Goal: Task Accomplishment & Management: Manage account settings

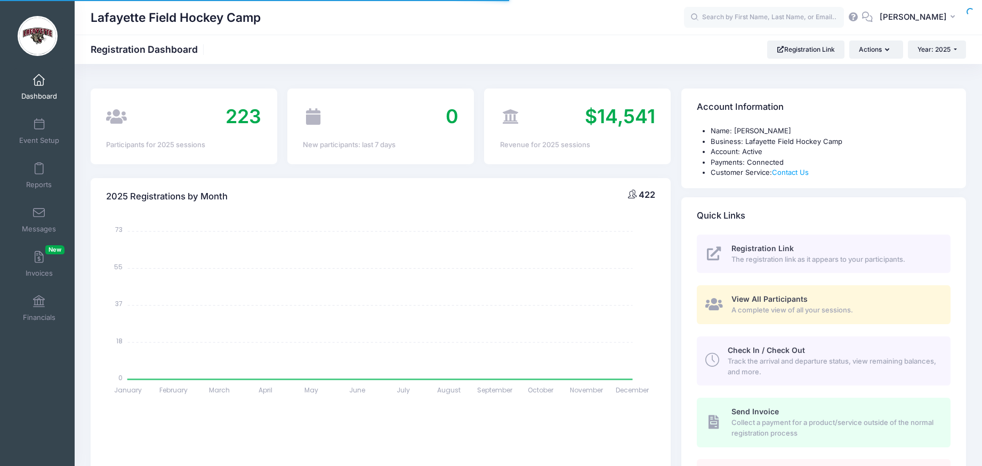
select select
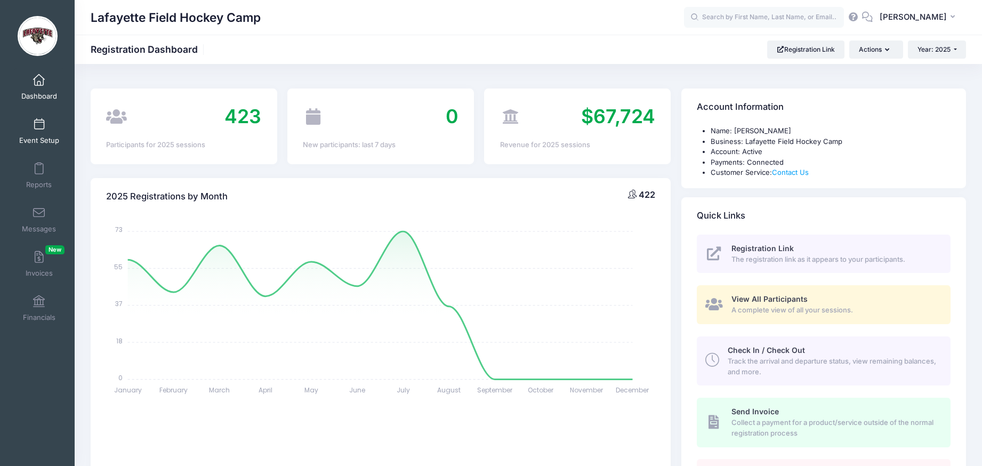
click at [39, 122] on span at bounding box center [39, 125] width 0 height 12
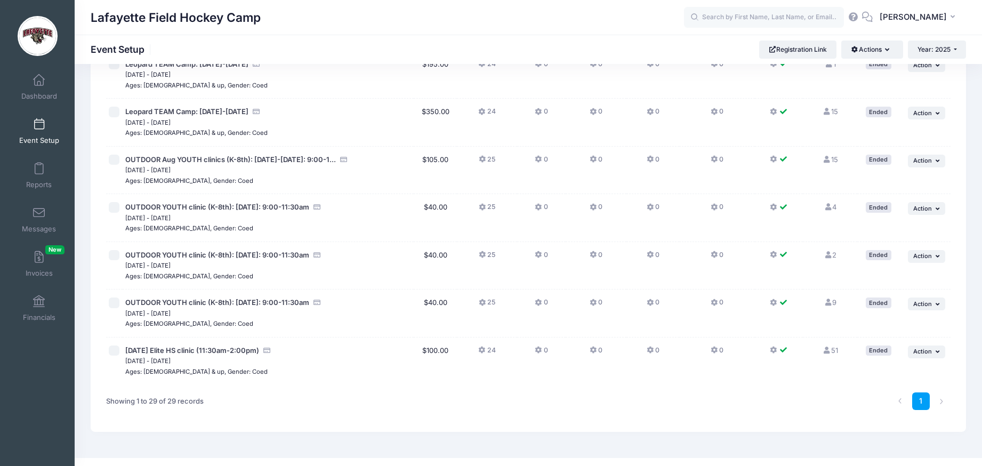
scroll to position [1154, 0]
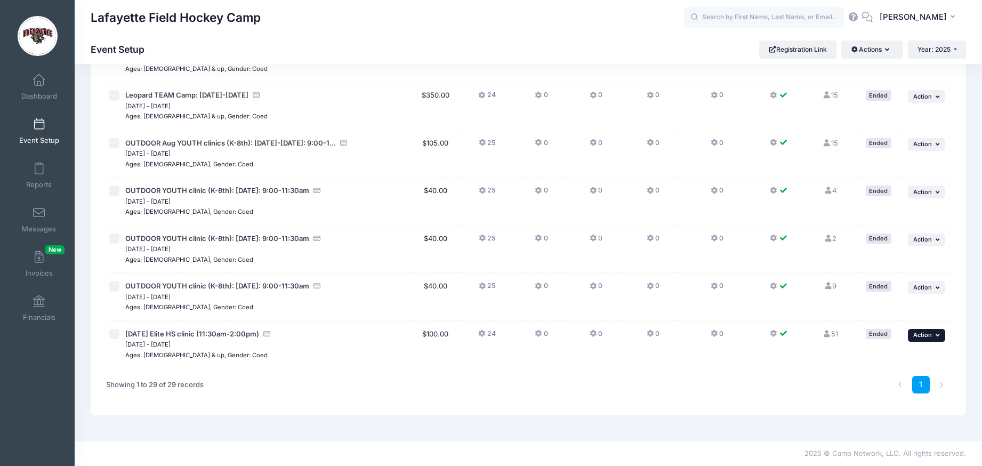
click at [936, 335] on icon "button" at bounding box center [939, 335] width 6 height 6
click at [893, 380] on link "Duplicate Session" at bounding box center [891, 379] width 96 height 20
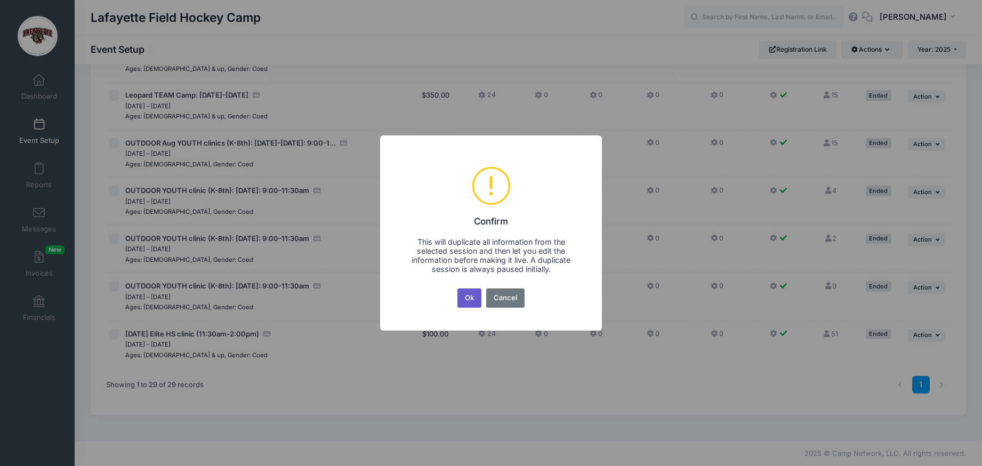
click at [470, 295] on button "Ok" at bounding box center [469, 297] width 25 height 19
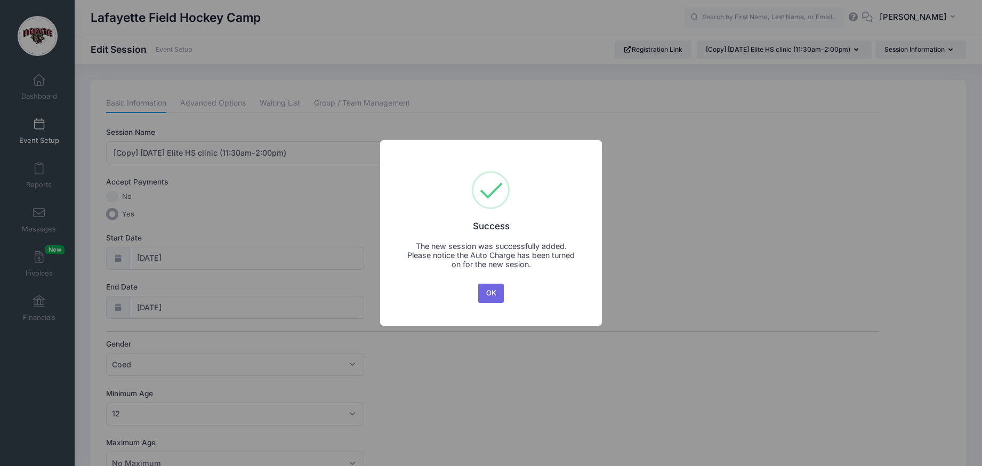
drag, startPoint x: 489, startPoint y: 292, endPoint x: 347, endPoint y: 288, distance: 141.9
click at [489, 292] on button "OK" at bounding box center [491, 293] width 26 height 19
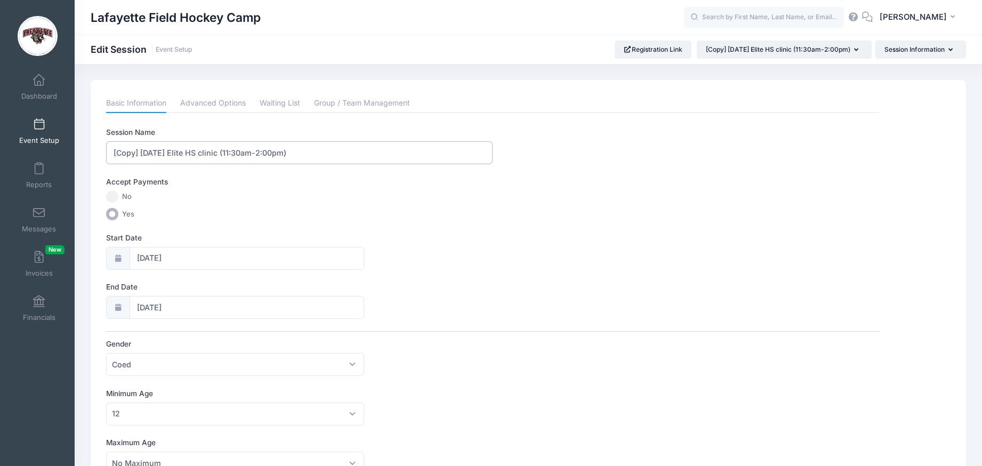
drag, startPoint x: 156, startPoint y: 153, endPoint x: 112, endPoint y: 151, distance: 43.8
click at [112, 152] on input "[Copy] Aug 10th Elite HS clinic (11:30am-2:00pm)" at bounding box center [299, 152] width 386 height 23
type input "[DATE] HS clinic (8:30am-10:00am)"
click at [195, 262] on input "08/10/2025" at bounding box center [247, 258] width 235 height 23
click at [261, 287] on icon at bounding box center [263, 286] width 7 height 7
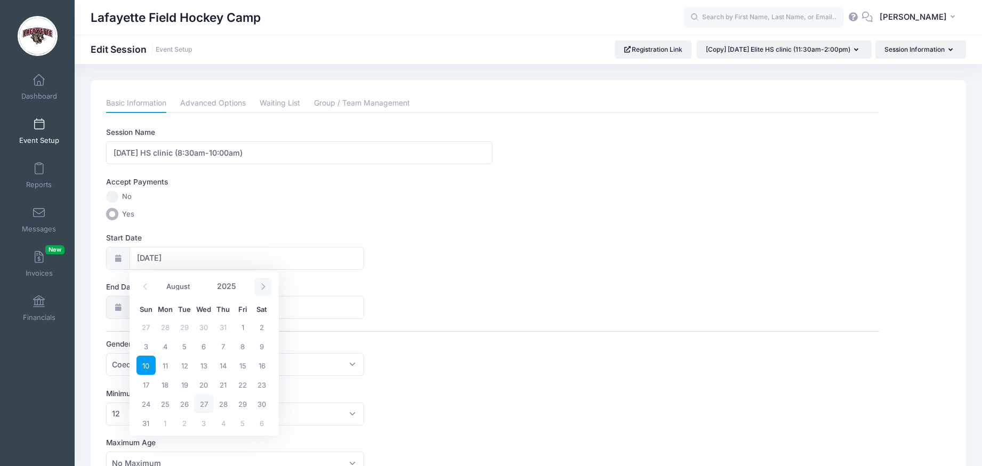
select select "8"
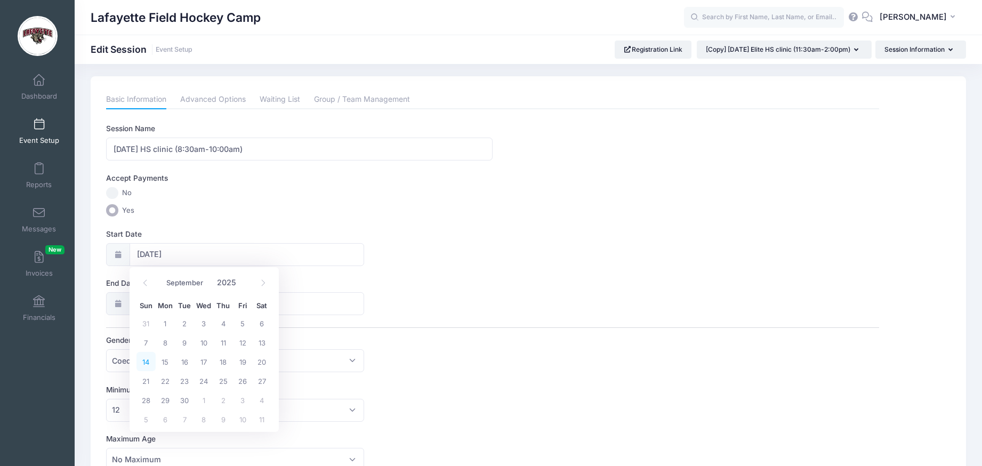
drag, startPoint x: 147, startPoint y: 362, endPoint x: 158, endPoint y: 354, distance: 14.1
click at [147, 362] on span "14" at bounding box center [145, 361] width 19 height 19
type input "09/14/2025"
type input "09/15/2025"
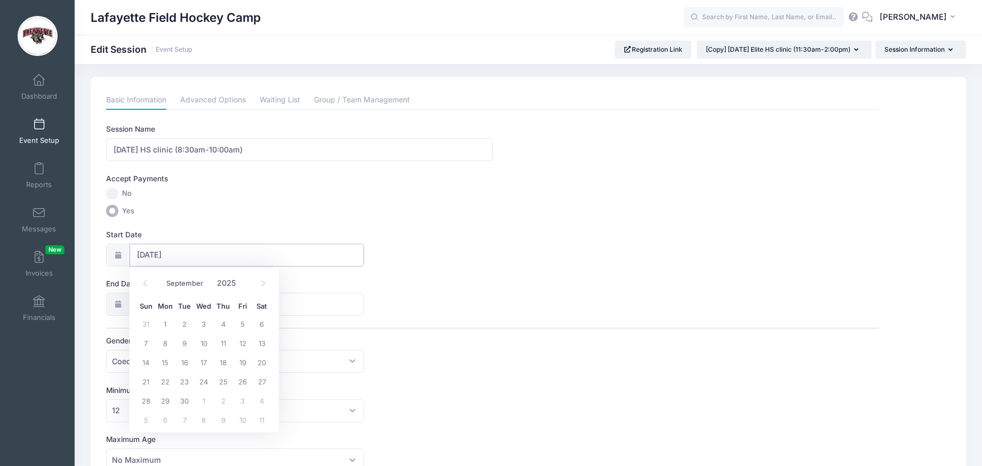
select select "8"
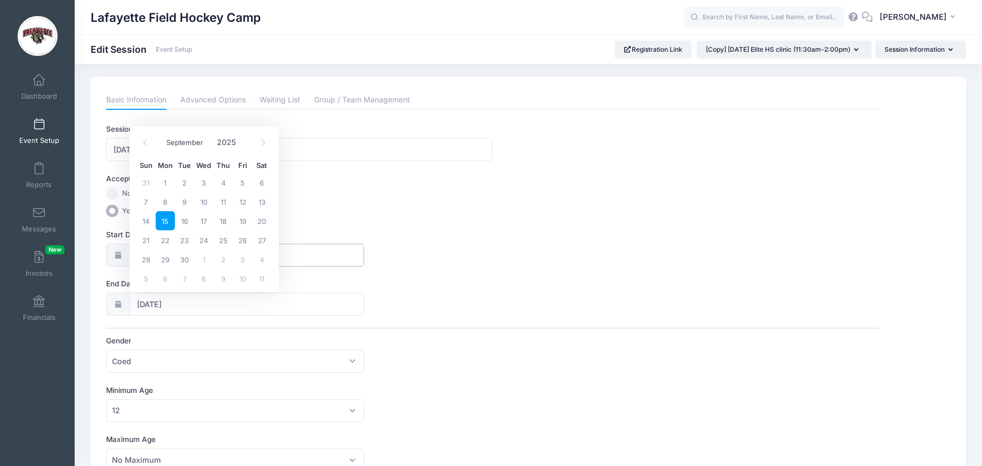
scroll to position [0, 0]
click at [145, 222] on span "14" at bounding box center [145, 223] width 19 height 19
type input "09/14/2025"
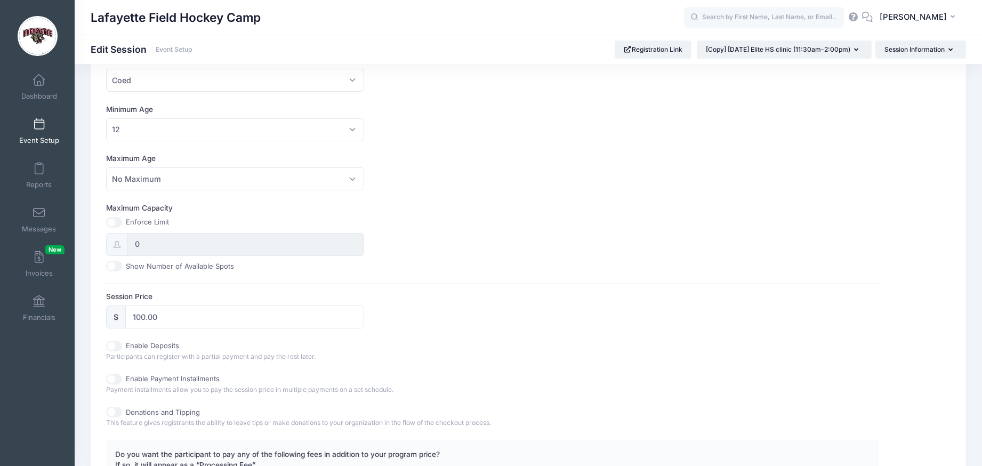
scroll to position [309, 0]
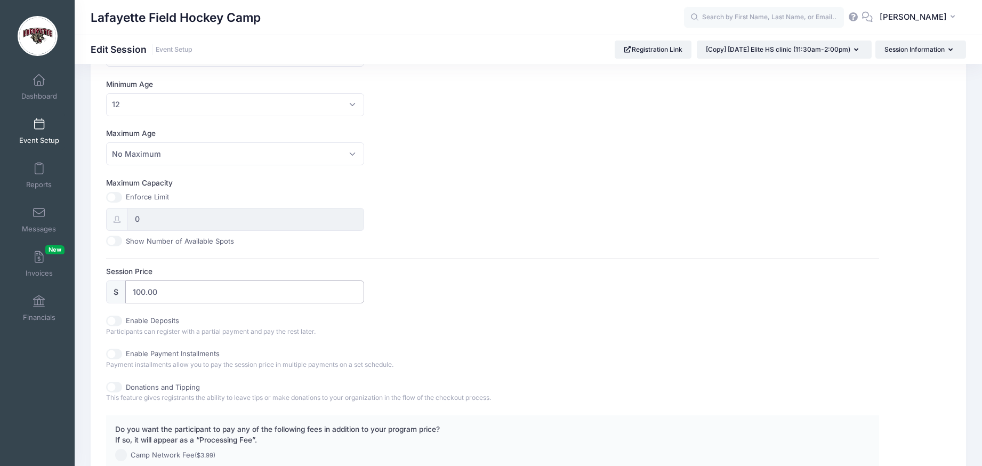
click at [138, 291] on input "100.00" at bounding box center [244, 291] width 238 height 23
drag, startPoint x: 138, startPoint y: 291, endPoint x: 176, endPoint y: 288, distance: 38.5
click at [138, 291] on input "100.00" at bounding box center [244, 291] width 238 height 23
type input "75.00"
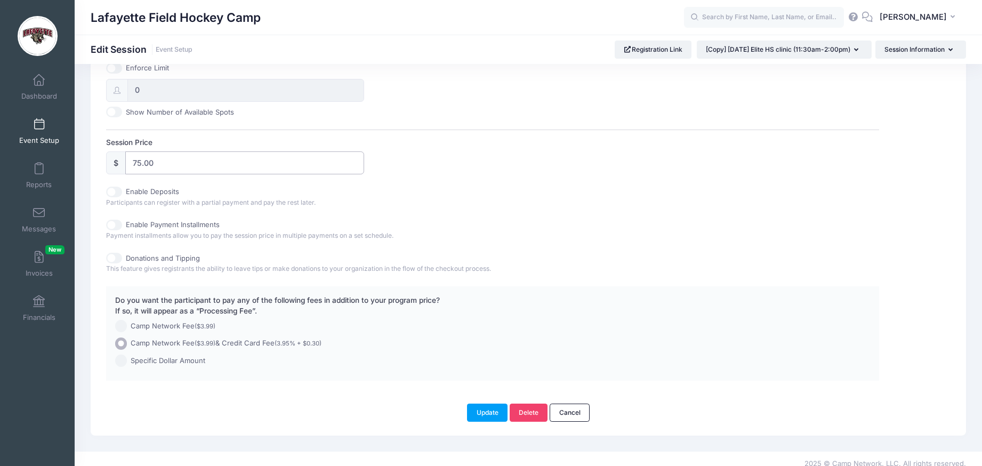
scroll to position [458, 0]
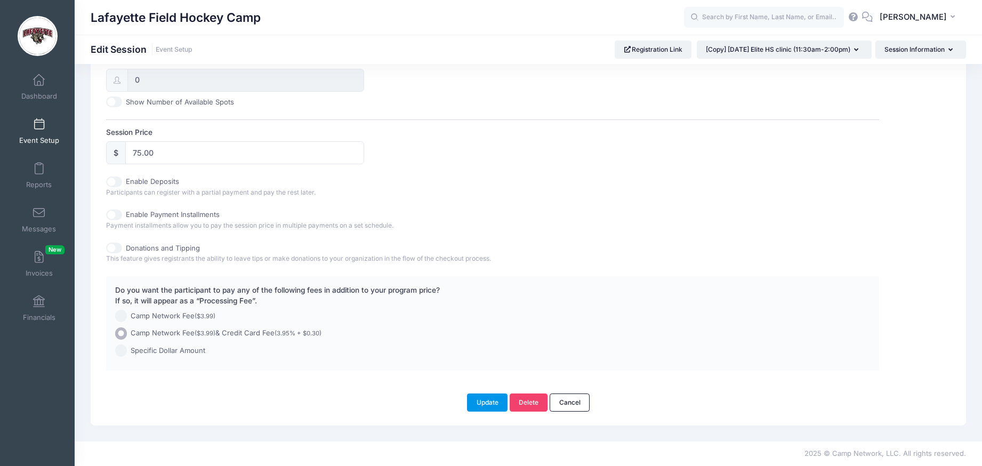
click at [484, 405] on button "Update" at bounding box center [487, 402] width 41 height 18
click at [486, 401] on button "Update" at bounding box center [487, 402] width 41 height 18
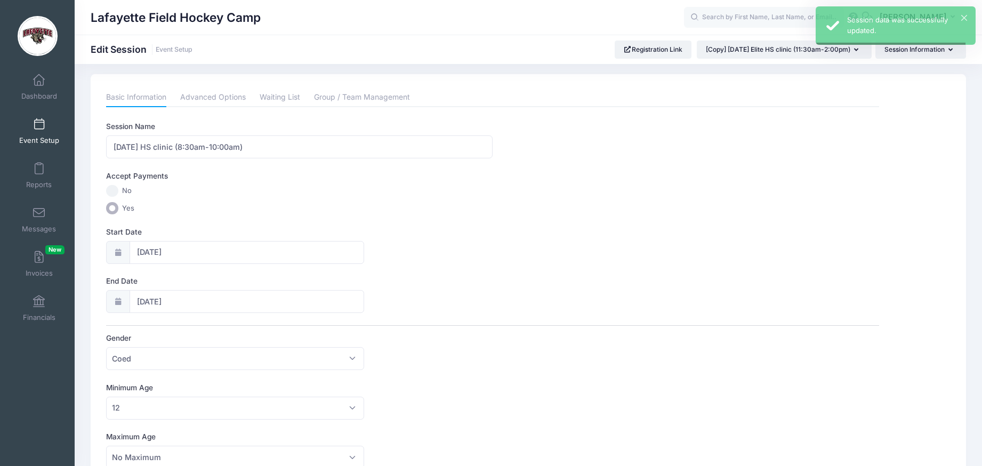
scroll to position [0, 0]
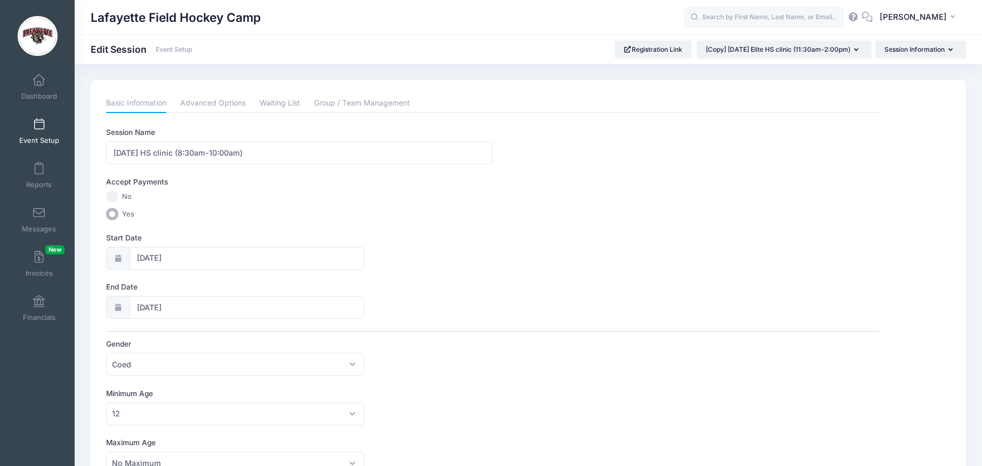
click at [39, 122] on span at bounding box center [39, 125] width 0 height 12
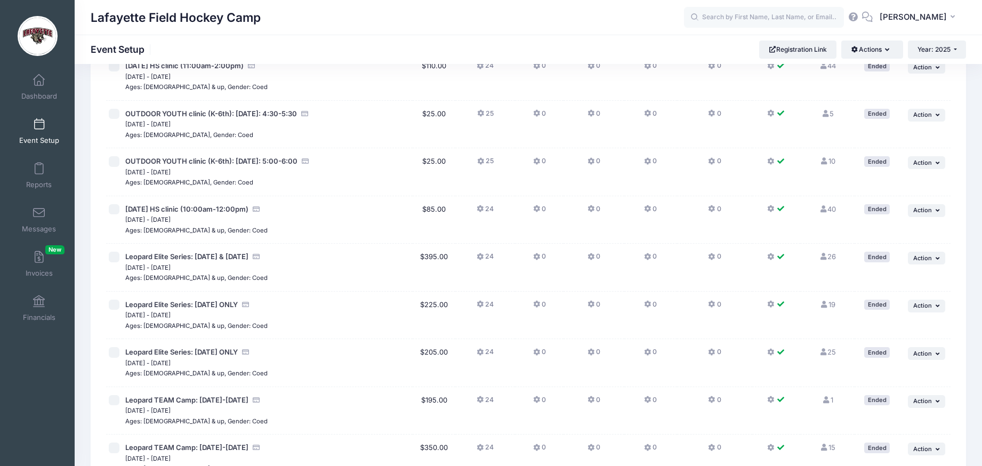
scroll to position [1202, 0]
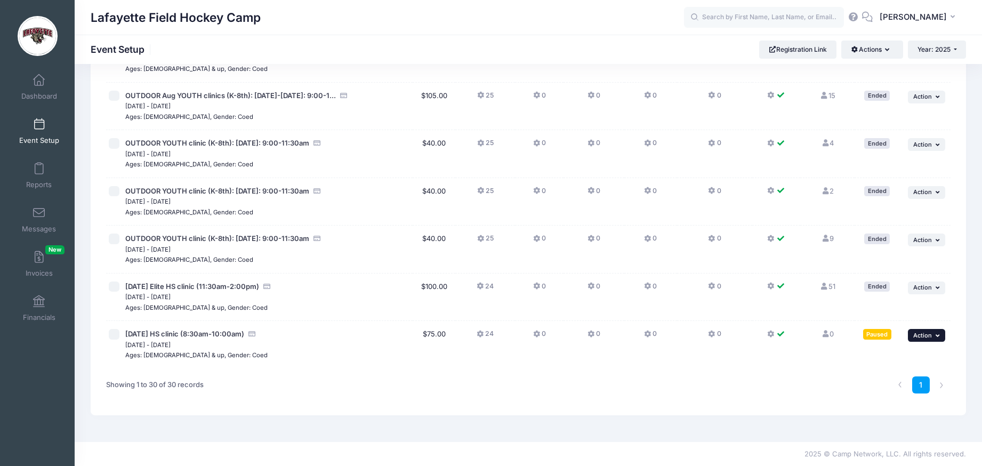
click at [938, 335] on icon "button" at bounding box center [939, 336] width 6 height 6
click at [891, 359] on link "Resume Session" at bounding box center [891, 359] width 96 height 20
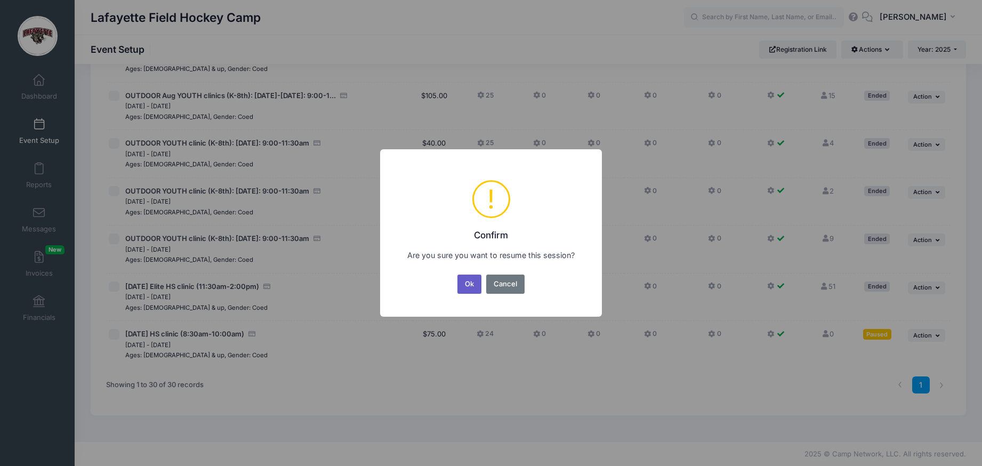
click at [467, 283] on button "Ok" at bounding box center [469, 284] width 25 height 19
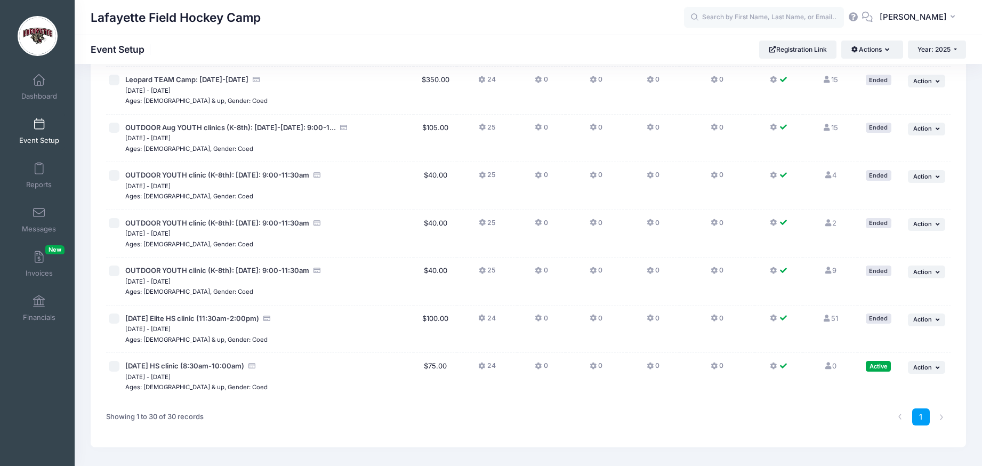
scroll to position [1202, 0]
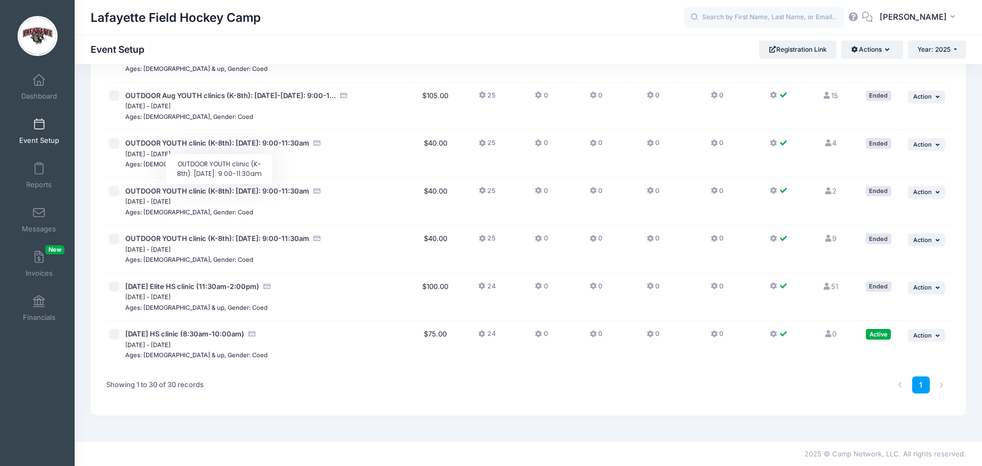
click at [937, 336] on icon "button" at bounding box center [939, 336] width 6 height 6
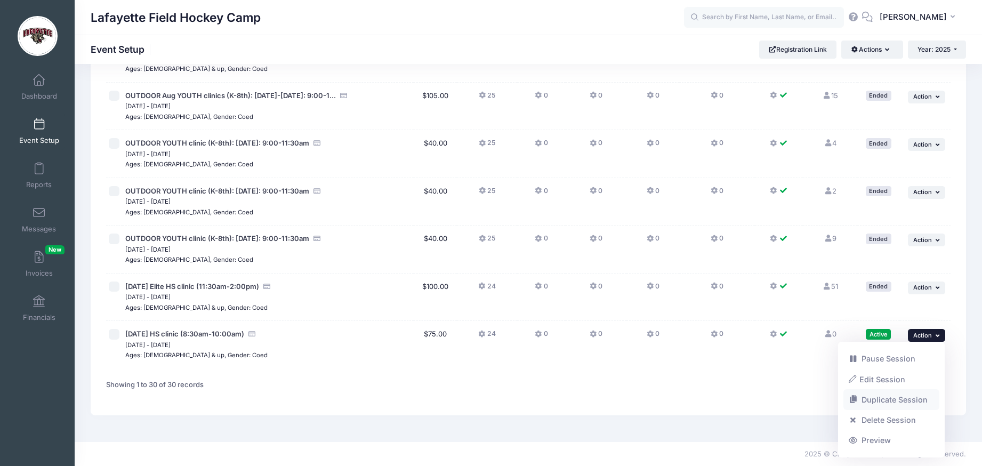
click at [890, 401] on link "Duplicate Session" at bounding box center [891, 400] width 96 height 20
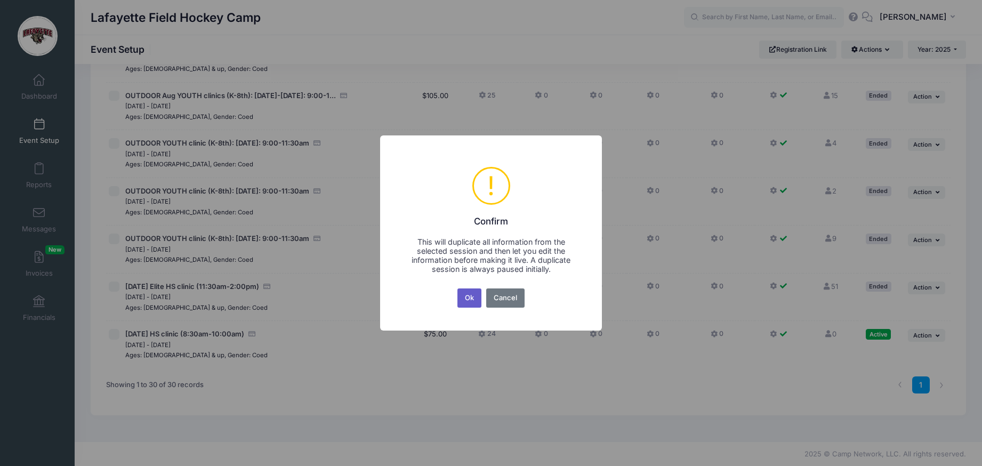
click at [471, 299] on button "Ok" at bounding box center [469, 297] width 25 height 19
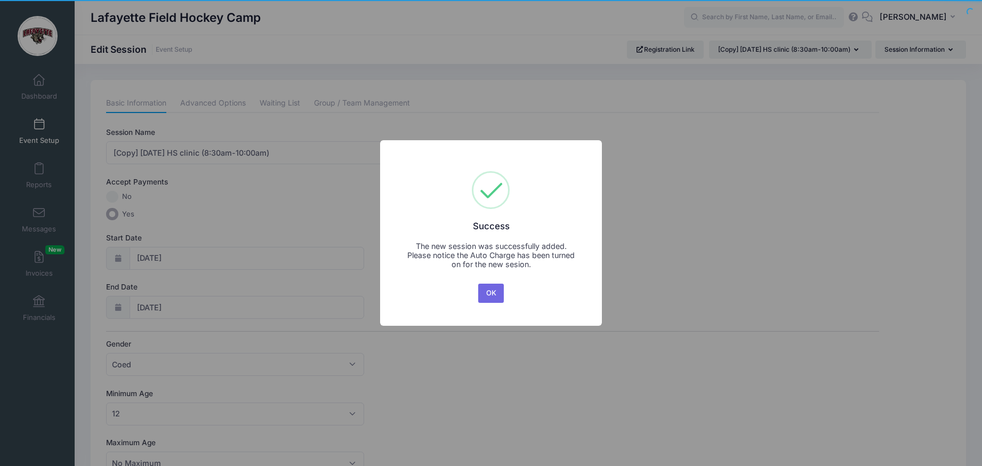
scroll to position [1, 0]
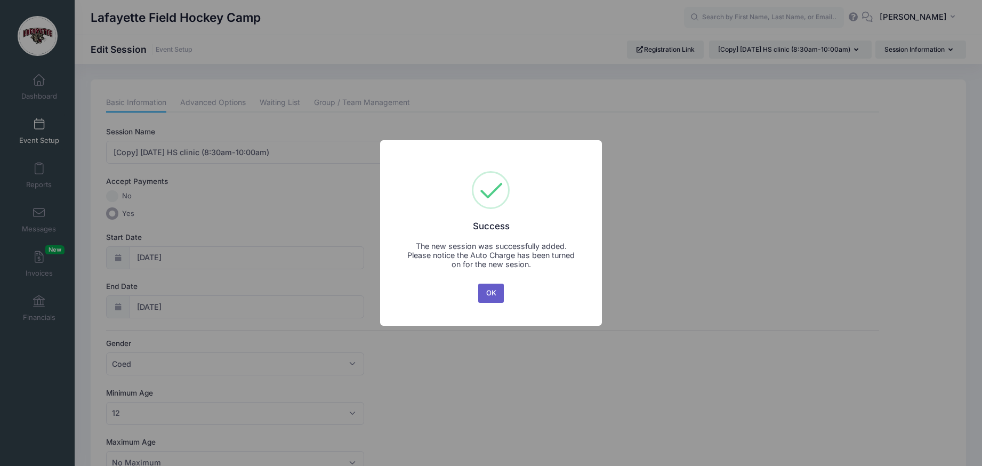
click at [489, 292] on button "OK" at bounding box center [491, 293] width 26 height 19
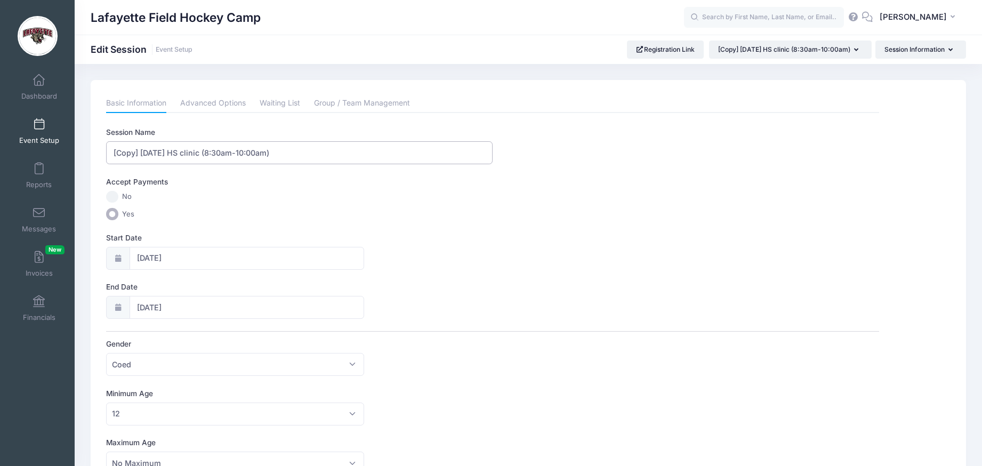
drag, startPoint x: 141, startPoint y: 153, endPoint x: 84, endPoint y: 152, distance: 57.0
drag, startPoint x: 130, startPoint y: 152, endPoint x: 84, endPoint y: 151, distance: 45.3
click at [85, 151] on div "Please update the information for this particular session. Basic Information Ad…" at bounding box center [528, 474] width 886 height 794
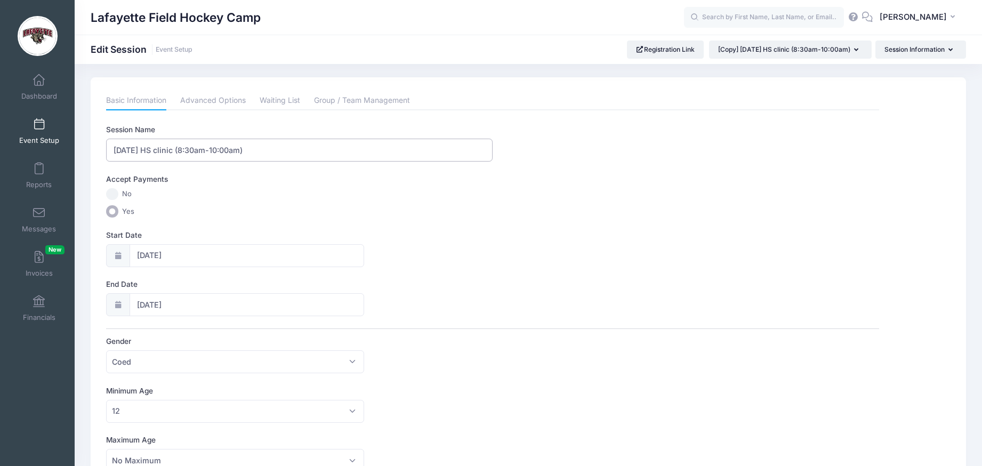
type input "Oct 26th HS clinic (8:30am-10:00am)"
click at [194, 254] on input "09/14/2025" at bounding box center [247, 255] width 235 height 23
click at [264, 284] on icon at bounding box center [263, 283] width 7 height 7
select select "9"
click at [148, 402] on span "26" at bounding box center [145, 400] width 19 height 19
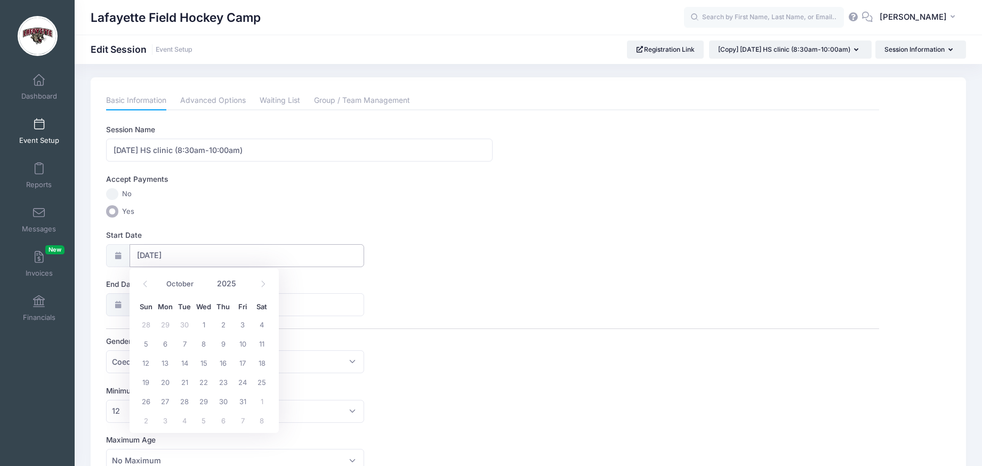
type input "10/26/2025"
type input "10/27/2025"
select select "9"
click at [145, 259] on span "26" at bounding box center [145, 259] width 19 height 19
type input "10/26/2025"
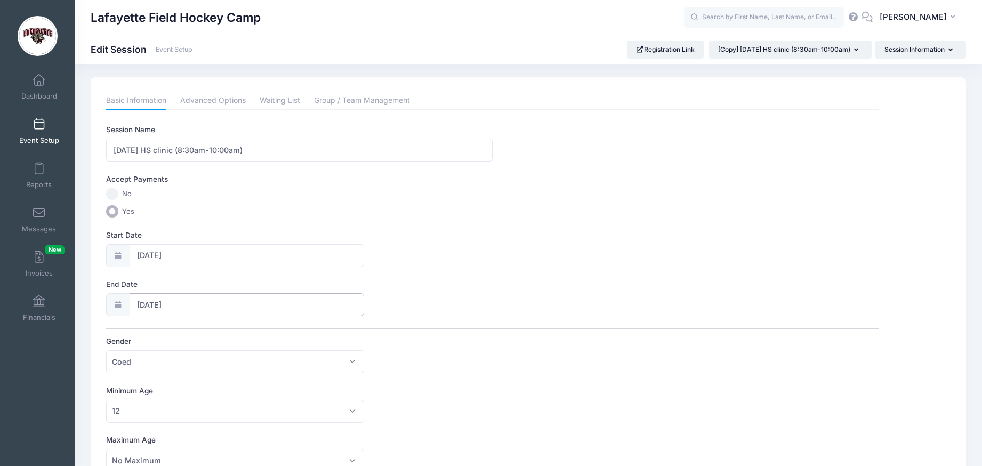
scroll to position [0, 0]
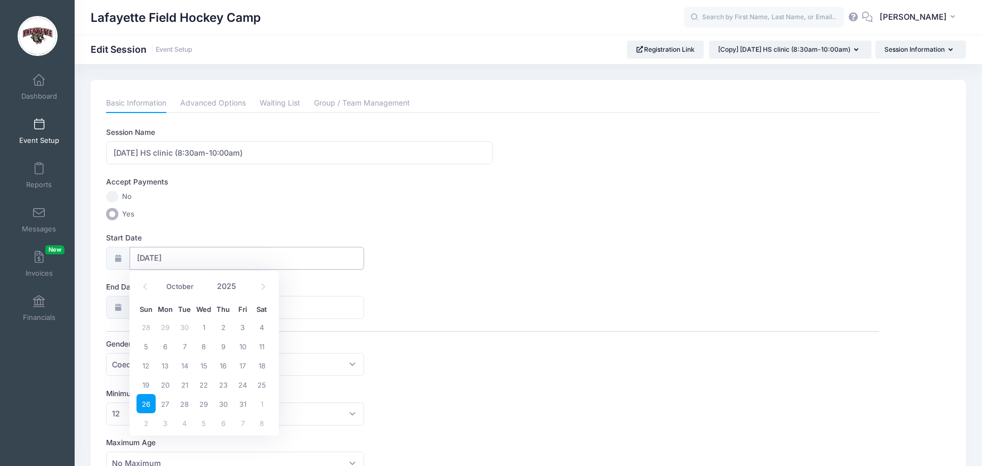
click at [187, 259] on input "10/26/2025" at bounding box center [247, 258] width 235 height 23
click at [464, 326] on div "Session Name Oct 26th HS clinic (8:30am-10:00am) Accept Payments No Yes Start D…" at bounding box center [492, 473] width 773 height 692
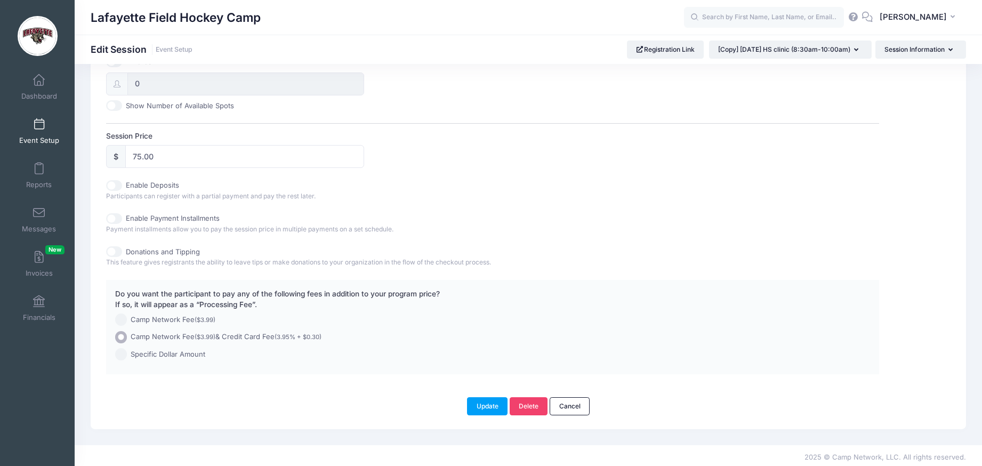
scroll to position [451, 0]
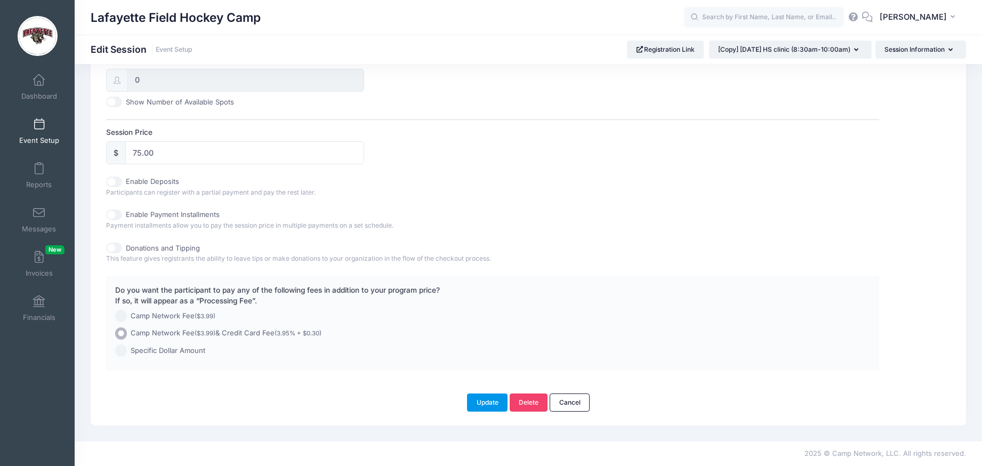
click at [485, 408] on button "Update" at bounding box center [487, 402] width 41 height 18
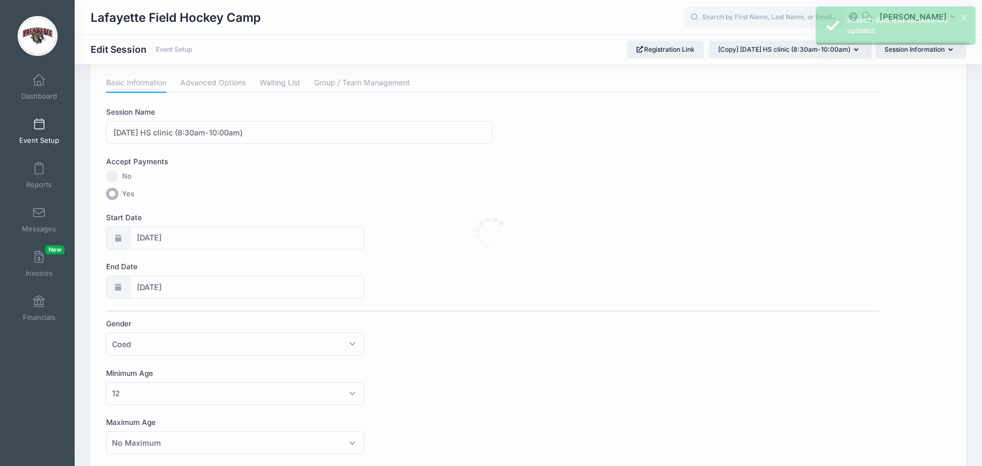
scroll to position [0, 0]
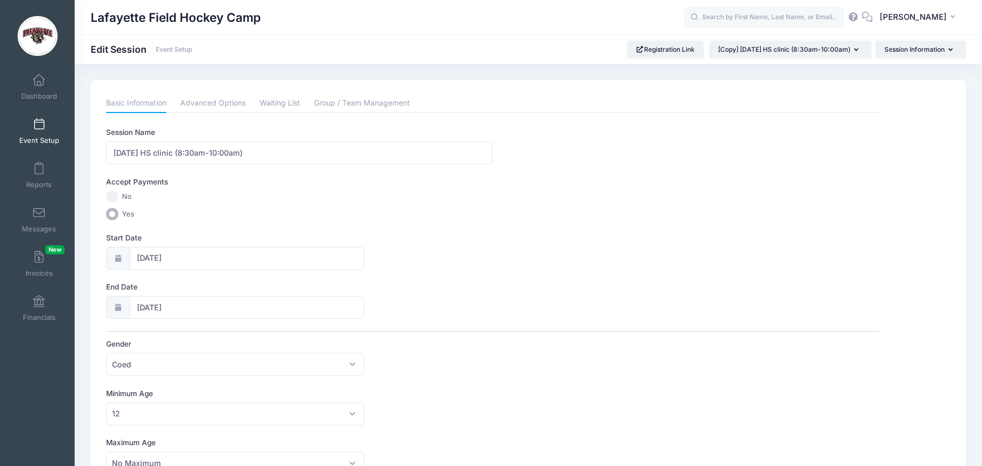
click at [39, 127] on span at bounding box center [39, 125] width 0 height 12
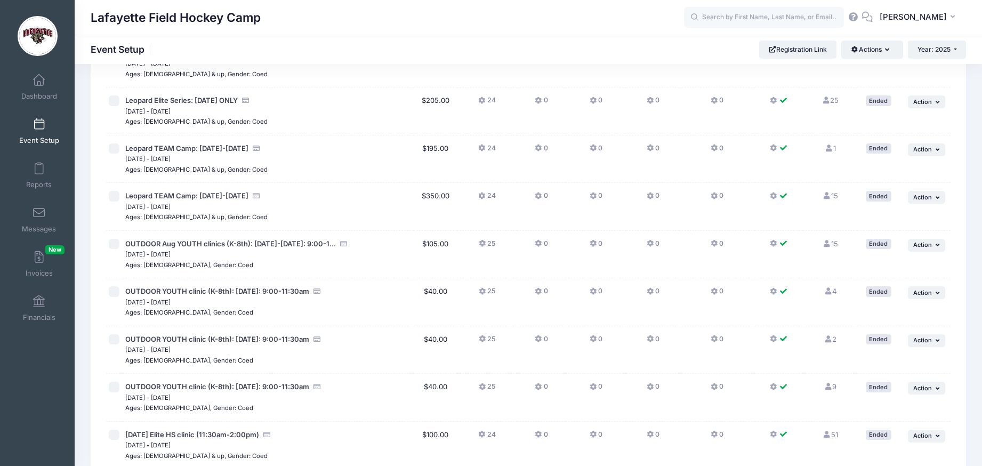
scroll to position [1249, 0]
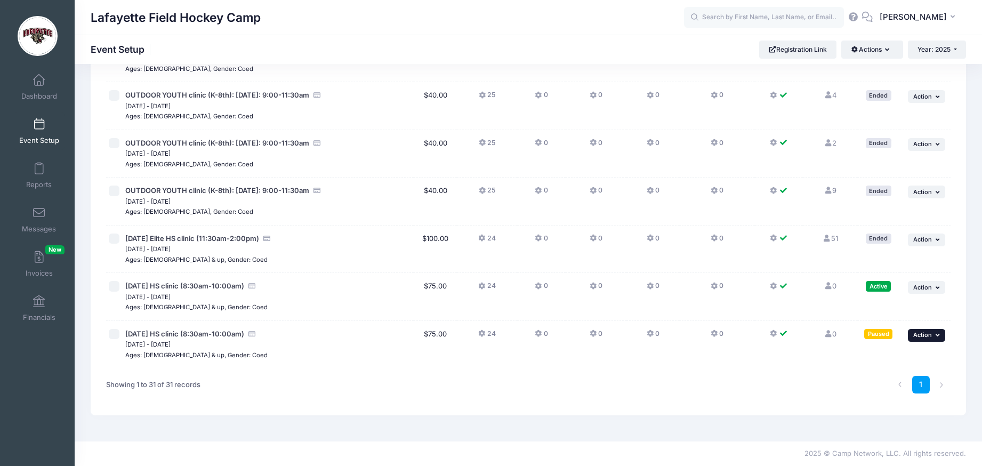
click at [937, 336] on icon "button" at bounding box center [939, 335] width 6 height 6
click at [898, 359] on link "Resume Session" at bounding box center [891, 359] width 96 height 20
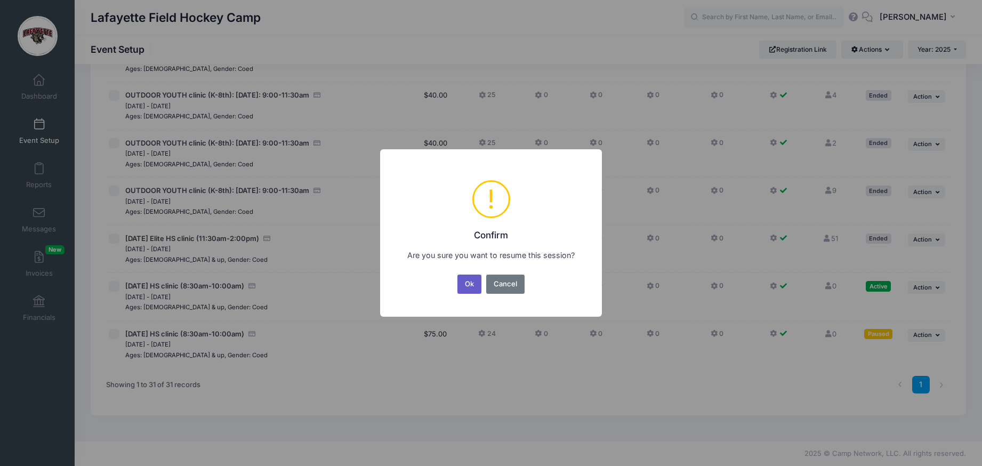
click at [469, 284] on button "Ok" at bounding box center [469, 284] width 25 height 19
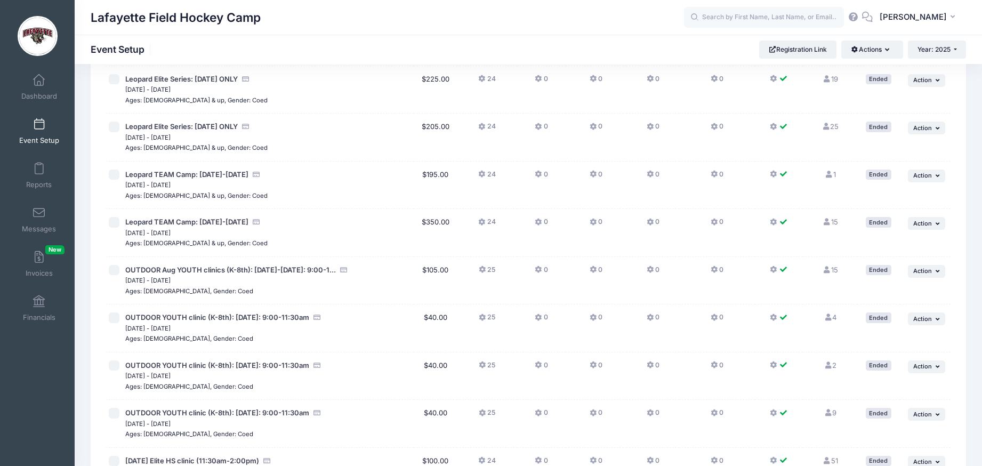
scroll to position [1249, 0]
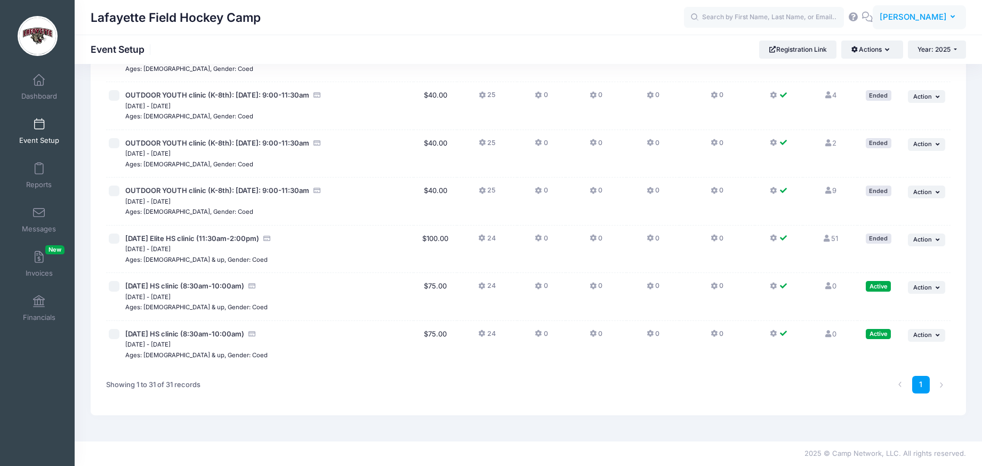
click at [955, 14] on button "JS [PERSON_NAME]" at bounding box center [919, 17] width 93 height 25
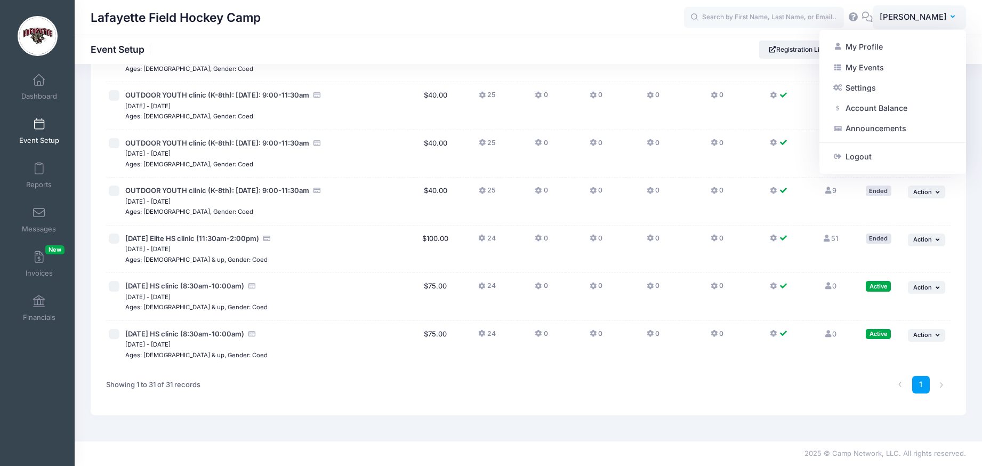
click at [867, 158] on link "Logout" at bounding box center [893, 157] width 130 height 20
